Goal: Entertainment & Leisure: Consume media (video, audio)

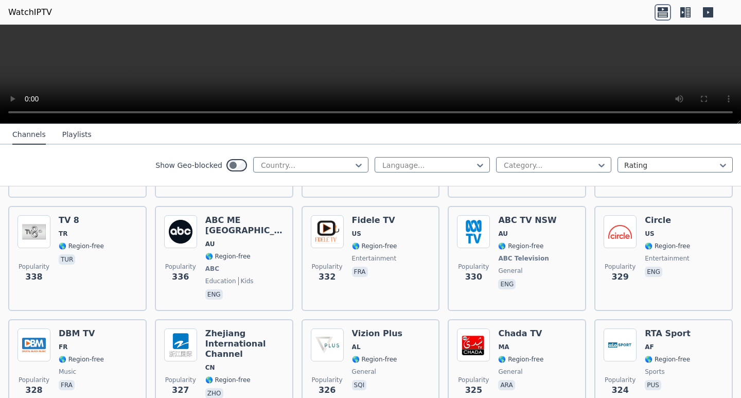
scroll to position [5099, 0]
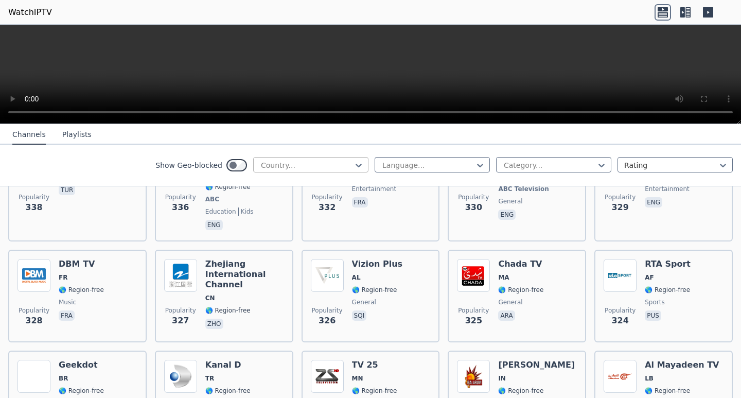
click at [315, 167] on div at bounding box center [307, 165] width 94 height 10
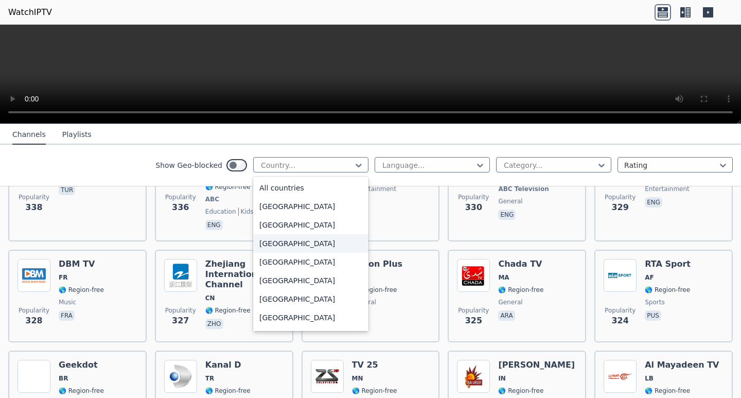
click at [294, 241] on div "[GEOGRAPHIC_DATA]" at bounding box center [310, 243] width 115 height 19
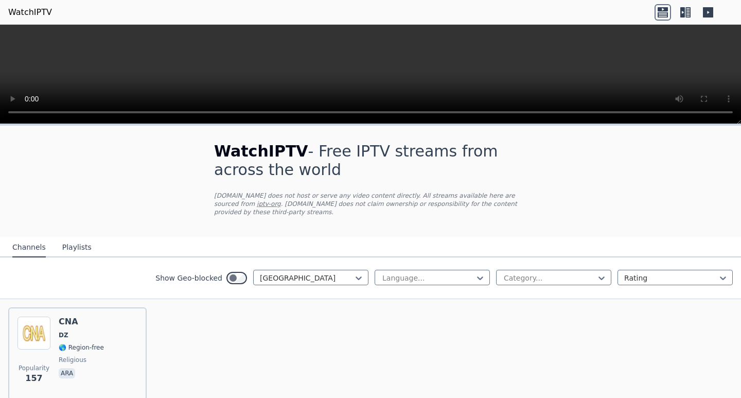
scroll to position [37, 0]
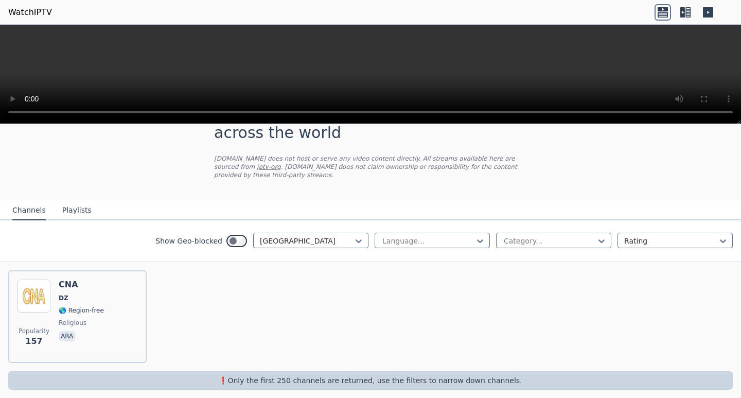
click at [152, 205] on nav "Channels Playlists" at bounding box center [370, 210] width 741 height 21
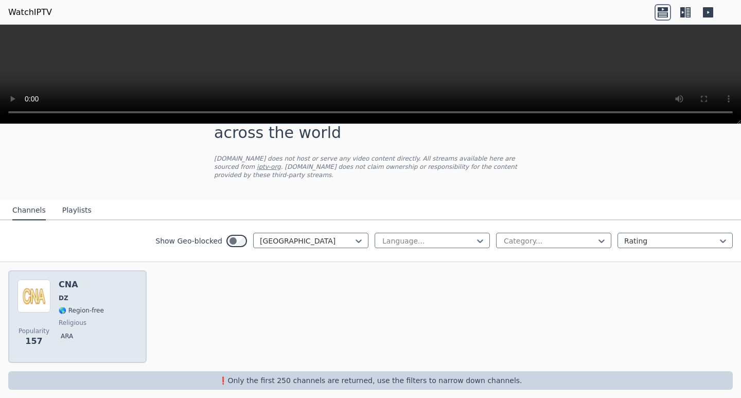
drag, startPoint x: 36, startPoint y: 291, endPoint x: 78, endPoint y: 288, distance: 42.2
click at [36, 290] on img at bounding box center [33, 295] width 33 height 33
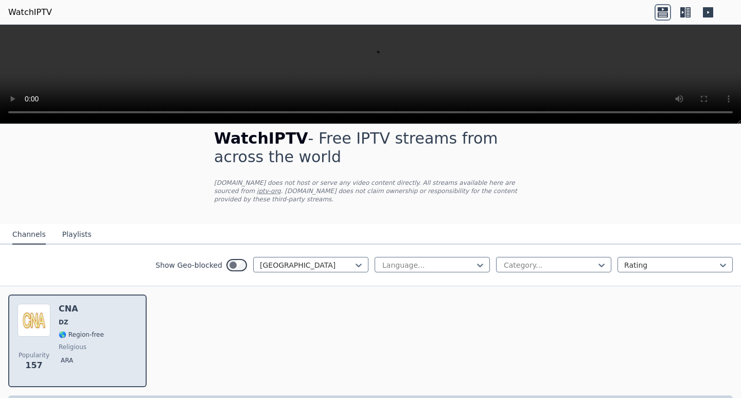
scroll to position [0, 0]
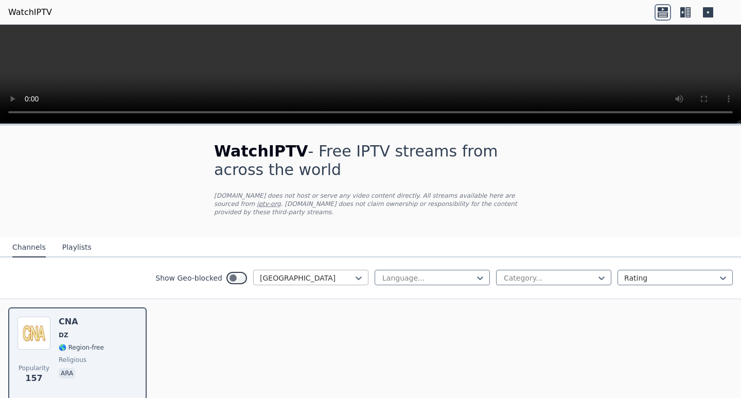
click at [319, 273] on div at bounding box center [307, 278] width 94 height 10
click at [353, 273] on icon at bounding box center [358, 278] width 10 height 10
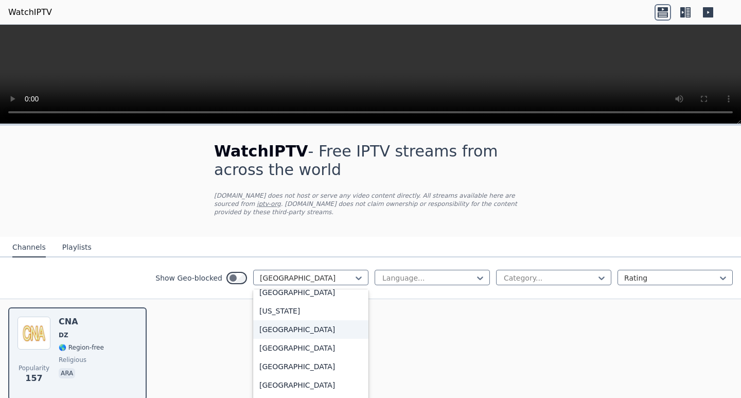
click at [262, 321] on div "[GEOGRAPHIC_DATA]" at bounding box center [310, 329] width 115 height 19
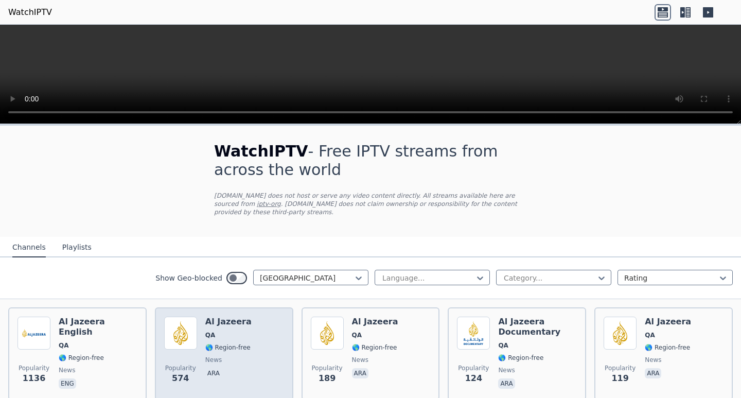
click at [207, 343] on span "🌎 Region-free" at bounding box center [227, 347] width 45 height 8
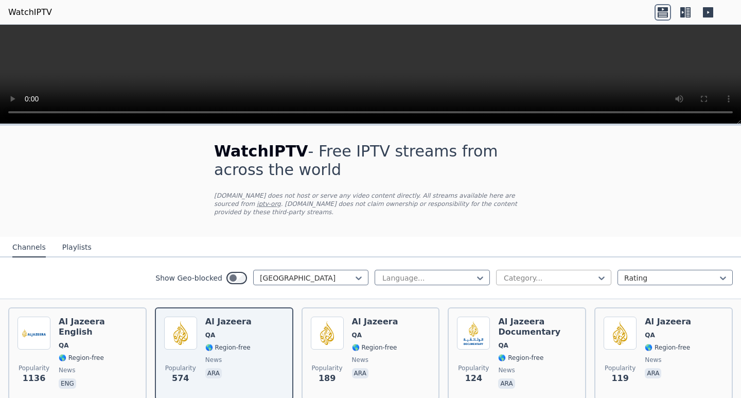
click at [505, 273] on div at bounding box center [549, 278] width 94 height 10
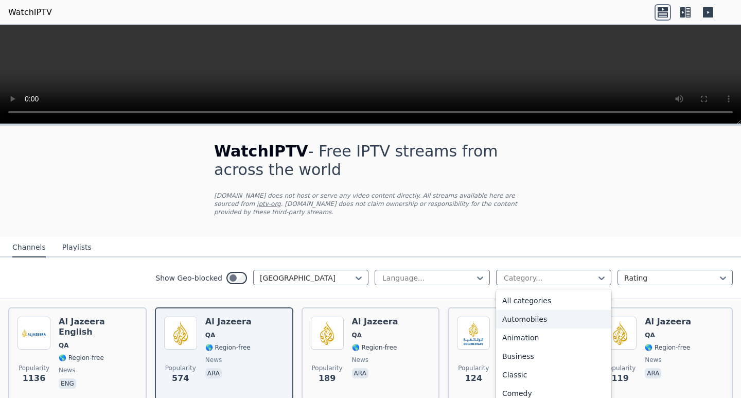
scroll to position [103, 0]
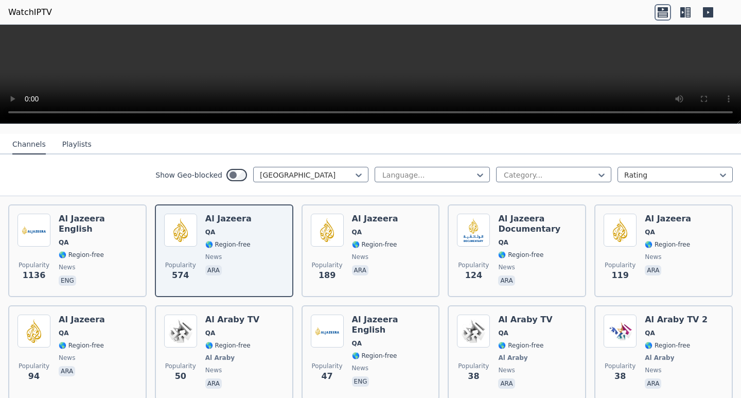
click at [71, 138] on button "Playlists" at bounding box center [76, 145] width 29 height 20
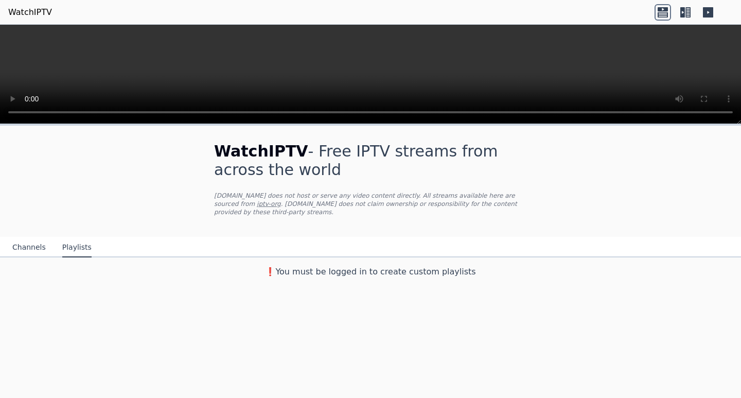
scroll to position [0, 0]
click at [298, 191] on p "[DOMAIN_NAME] does not host or serve any video content directly. All streams av…" at bounding box center [370, 203] width 313 height 25
click at [24, 238] on button "Channels" at bounding box center [28, 248] width 33 height 20
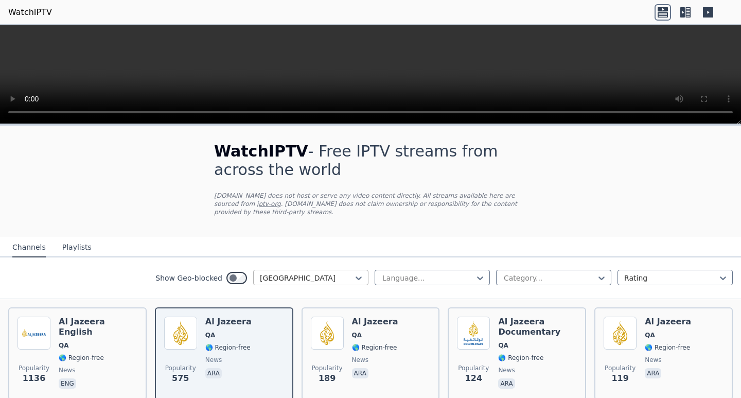
click at [272, 273] on div at bounding box center [307, 278] width 94 height 10
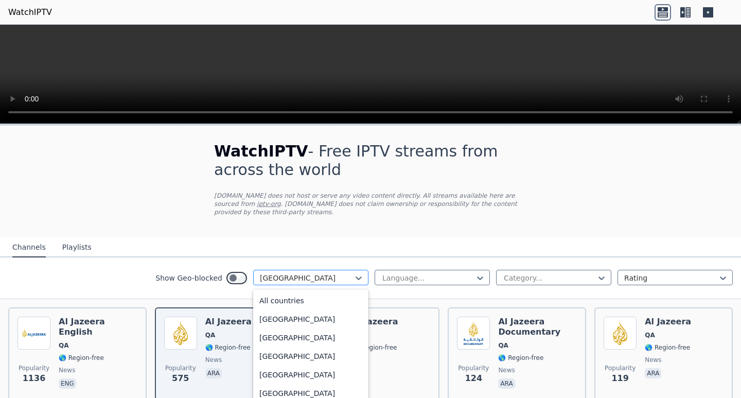
scroll to position [2678, 0]
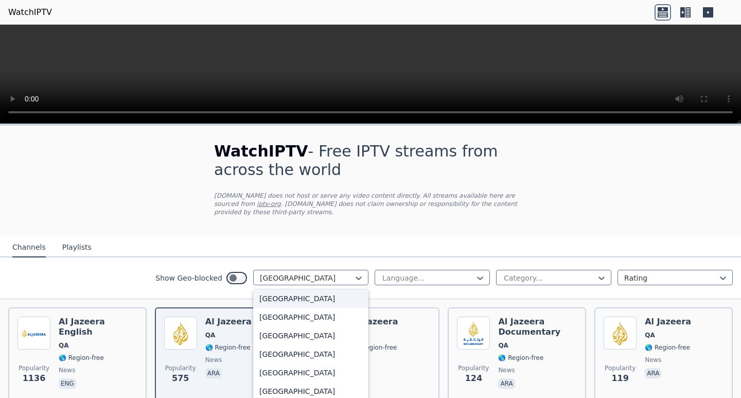
click at [200, 222] on div "WatchIPTV - Free IPTV streams from across the world [DOMAIN_NAME] does not host…" at bounding box center [370, 180] width 346 height 111
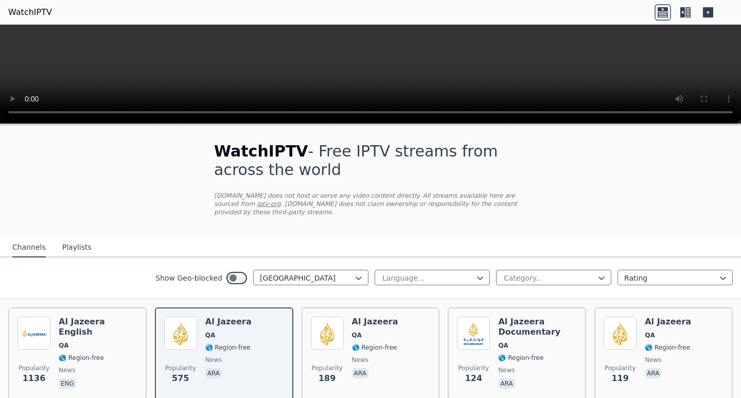
click at [434, 60] on video at bounding box center [370, 74] width 741 height 99
